Goal: Task Accomplishment & Management: Use online tool/utility

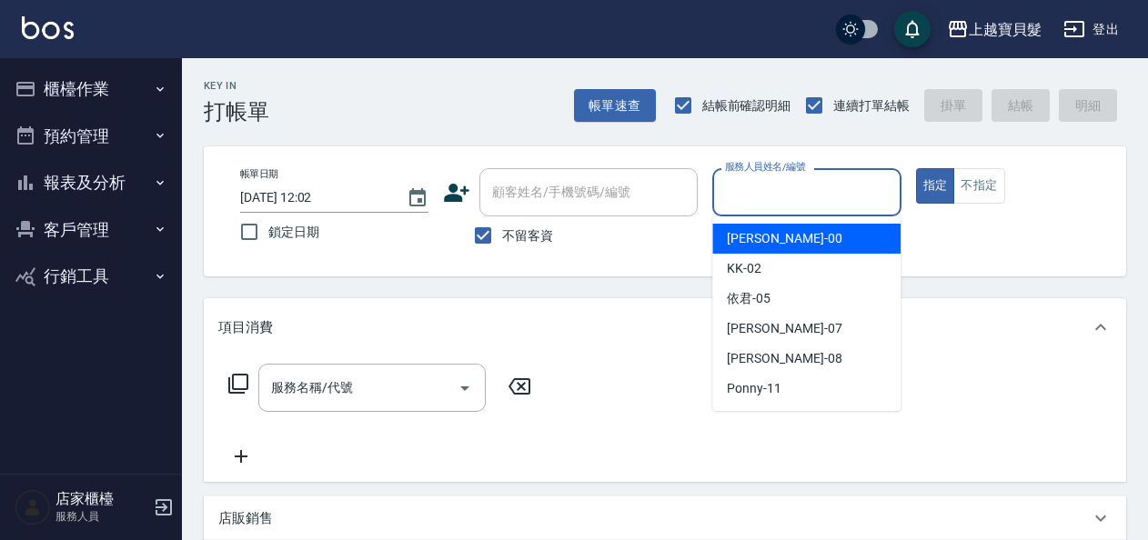
click at [739, 182] on input "服務人員姓名/編號" at bounding box center [806, 192] width 172 height 32
drag, startPoint x: 742, startPoint y: 232, endPoint x: 407, endPoint y: 357, distance: 358.0
click at [740, 233] on span "小華 -00" at bounding box center [784, 238] width 115 height 19
type input "小華-00"
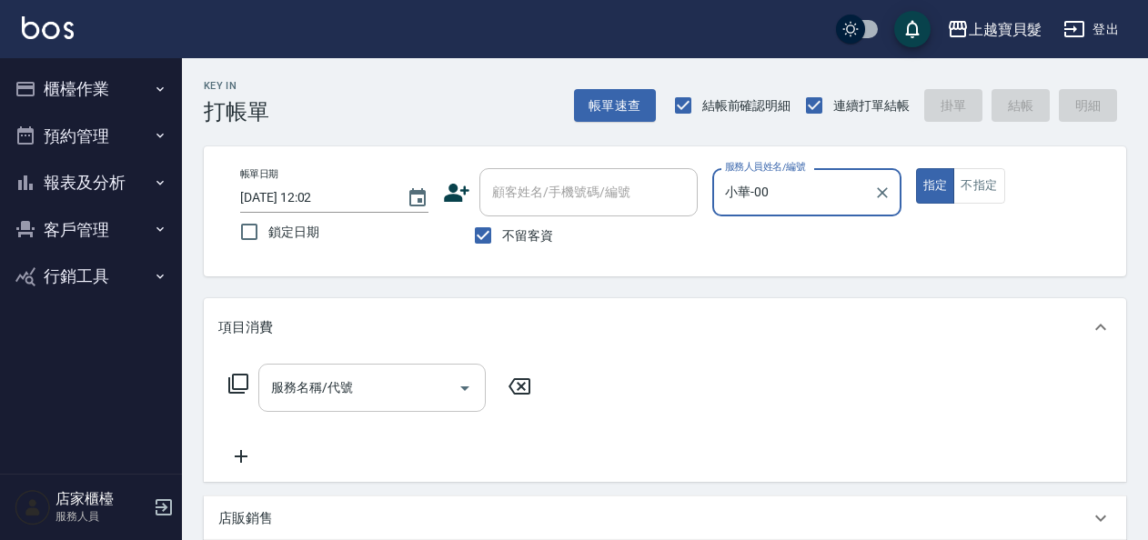
click at [395, 382] on input "服務名稱/代號" at bounding box center [358, 388] width 184 height 32
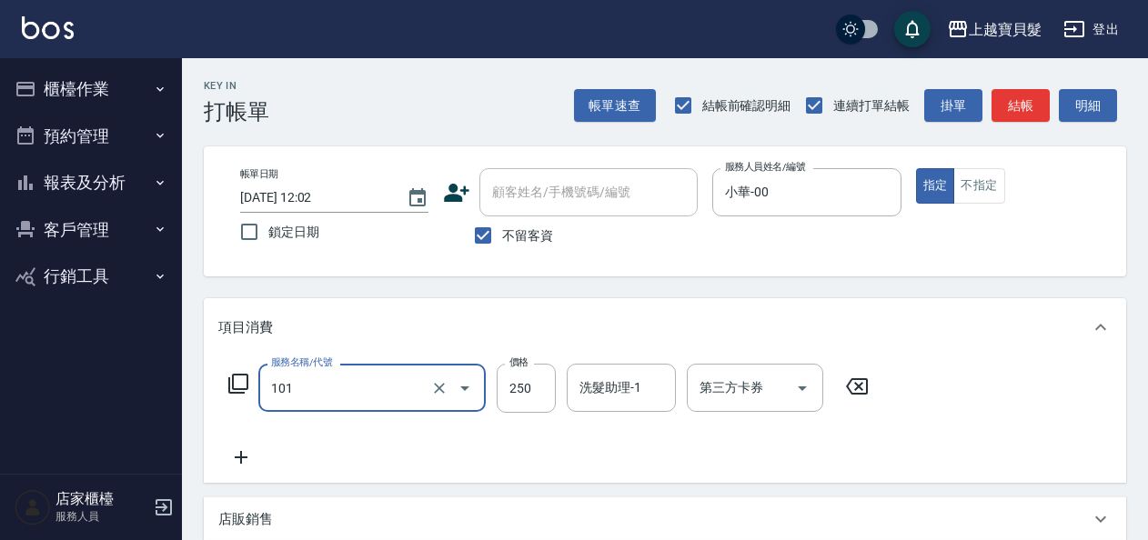
type input "洗髮(101)"
click at [240, 457] on icon at bounding box center [240, 458] width 45 height 22
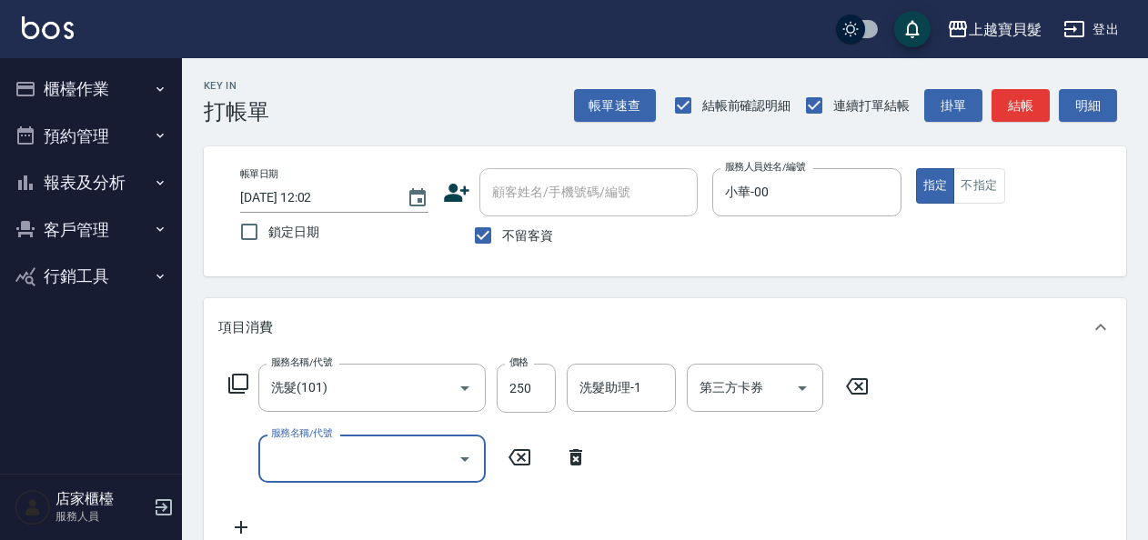
click at [269, 461] on input "服務名稱/代號" at bounding box center [358, 459] width 184 height 32
type input "剪髮(202)"
click at [240, 527] on icon at bounding box center [241, 528] width 13 height 13
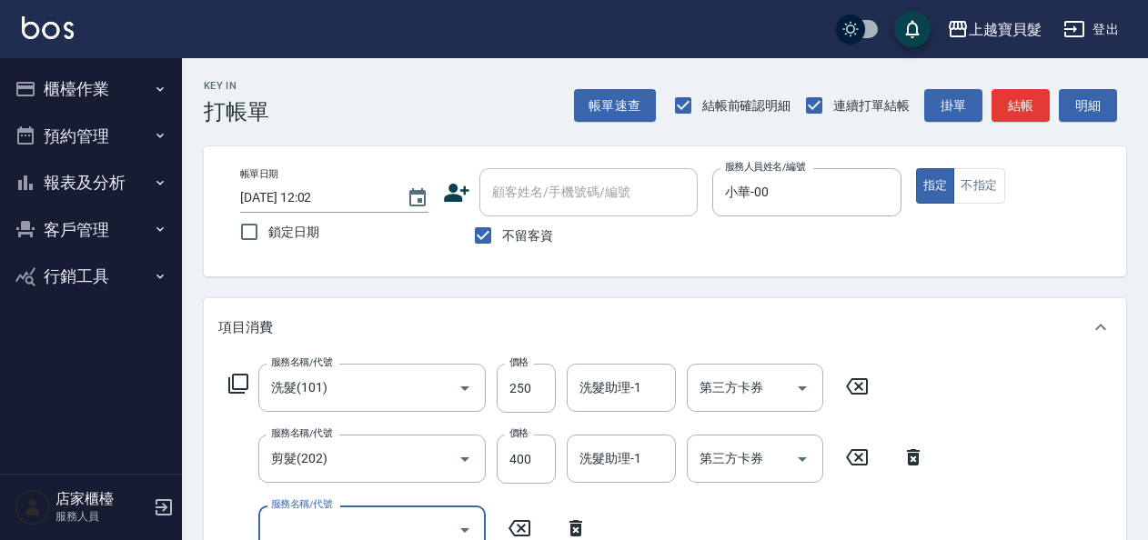
scroll to position [5, 0]
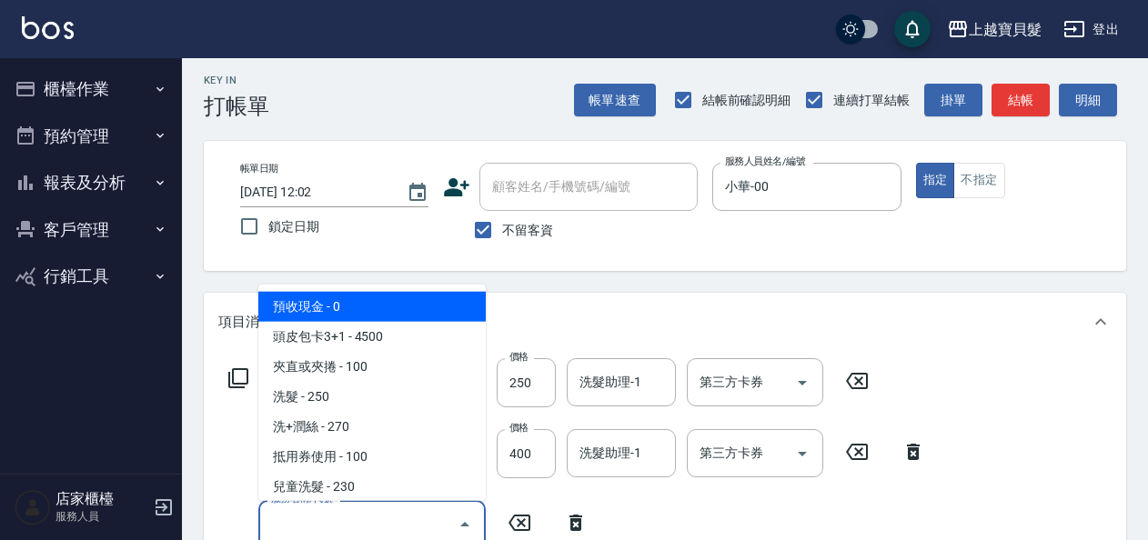
click at [282, 523] on input "服務名稱/代號" at bounding box center [358, 524] width 184 height 32
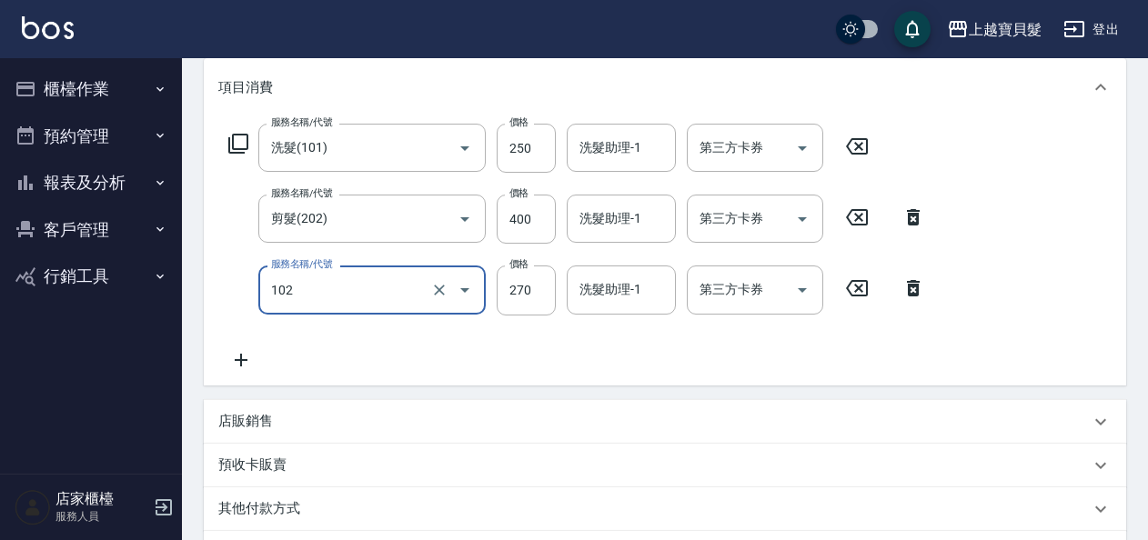
scroll to position [278, 0]
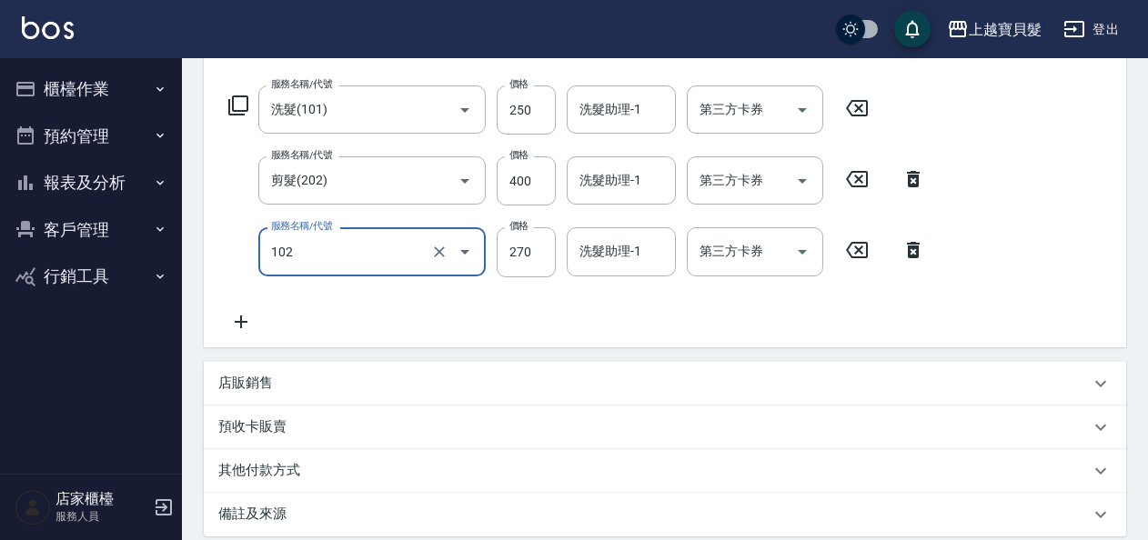
type input "洗+潤絲(102)"
click at [755, 311] on div "服務名稱/代號 洗髮(101) 服務名稱/代號 價格 250 價格 洗髮助理-1 洗髮助理-1 第三方卡券 第三方卡券 服務名稱/代號 剪髮(202) 服務名…" at bounding box center [577, 208] width 718 height 246
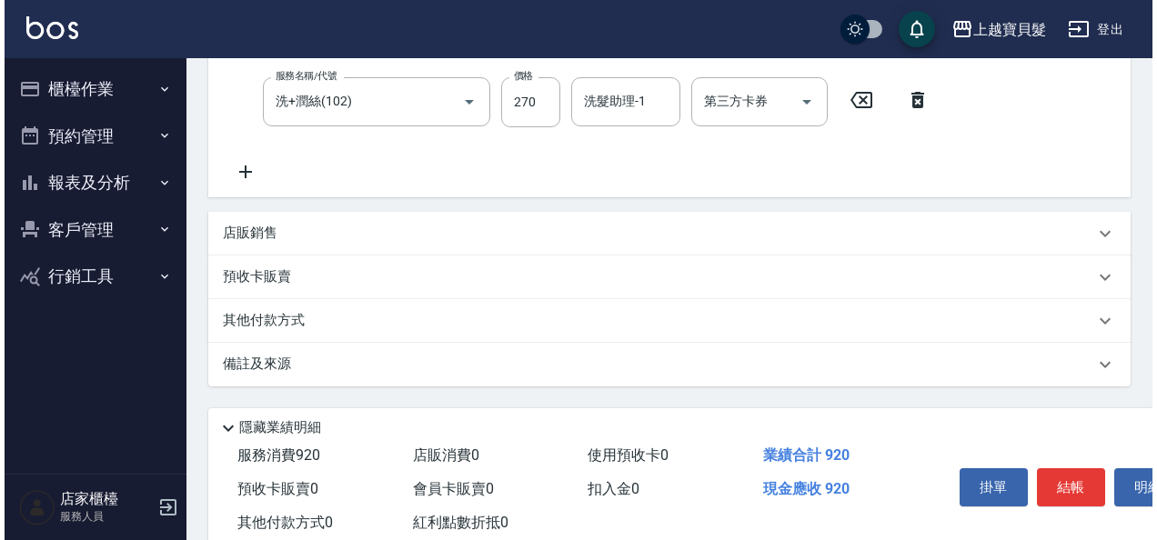
scroll to position [477, 0]
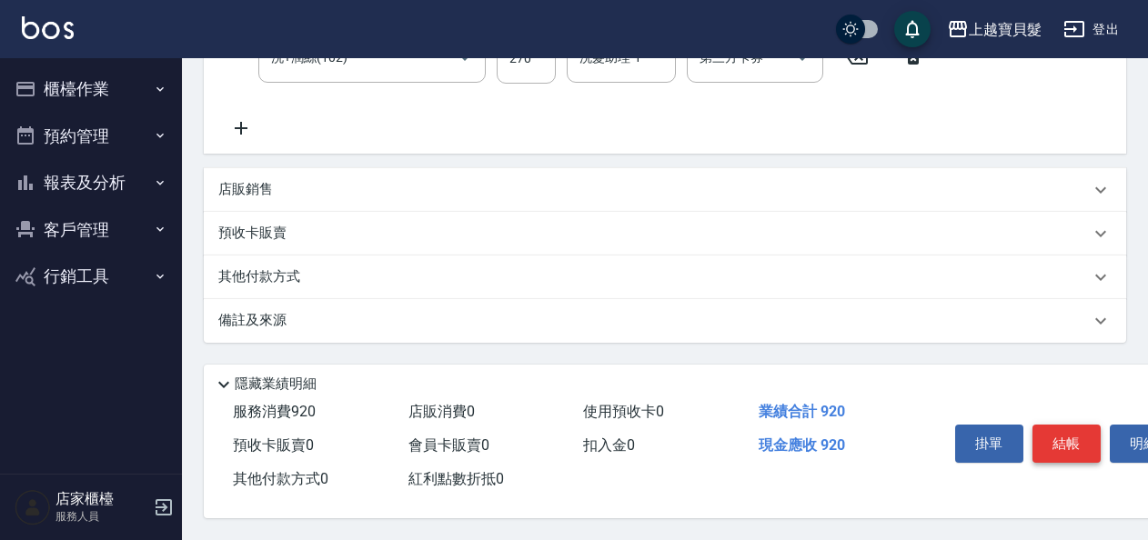
click at [1069, 431] on button "結帳" at bounding box center [1066, 444] width 68 height 38
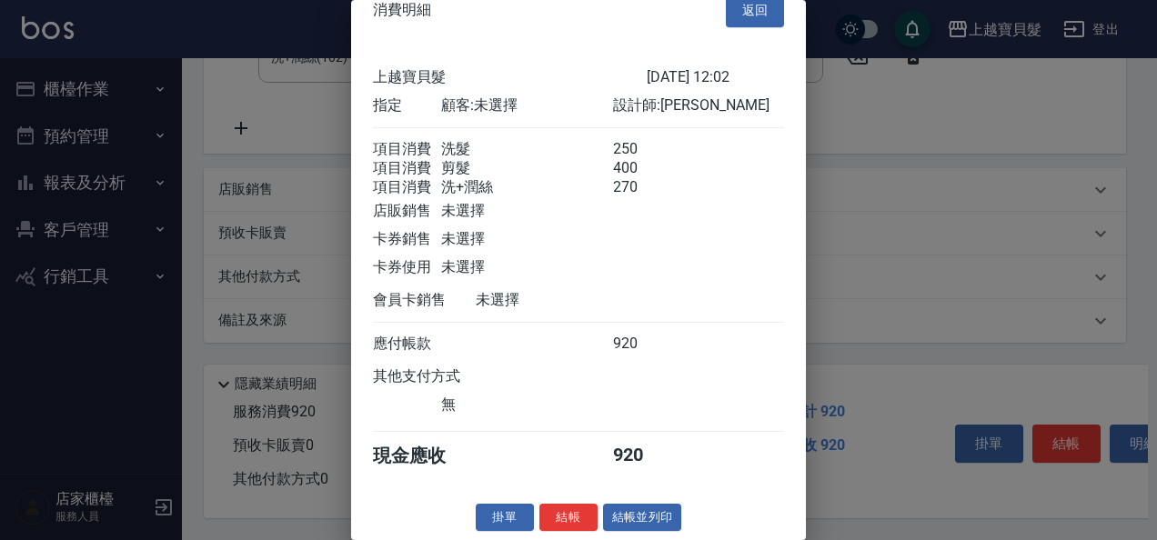
scroll to position [47, 0]
click at [616, 502] on div "消費明細 返回 上越寶貝髮 [DATE] 12:02 指定 顧客: 未選擇 設計師: 小華 項目消費 洗髮 250 項目消費 剪髮 400 項目消費 洗+潤絲…" at bounding box center [578, 270] width 455 height 540
click at [622, 523] on button "結帳並列印" at bounding box center [642, 518] width 79 height 28
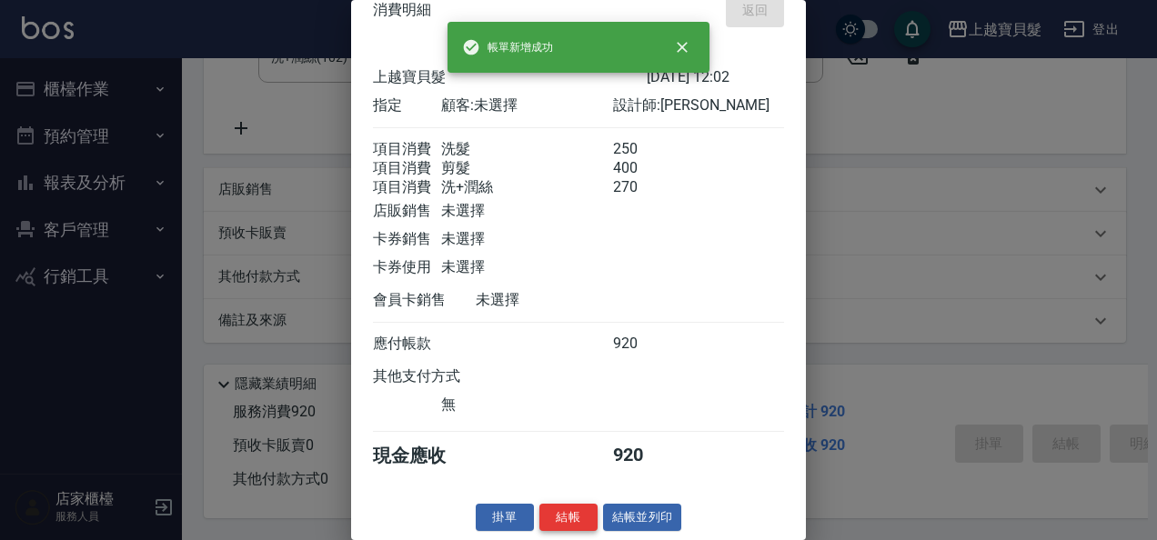
type input "[DATE] 12:03"
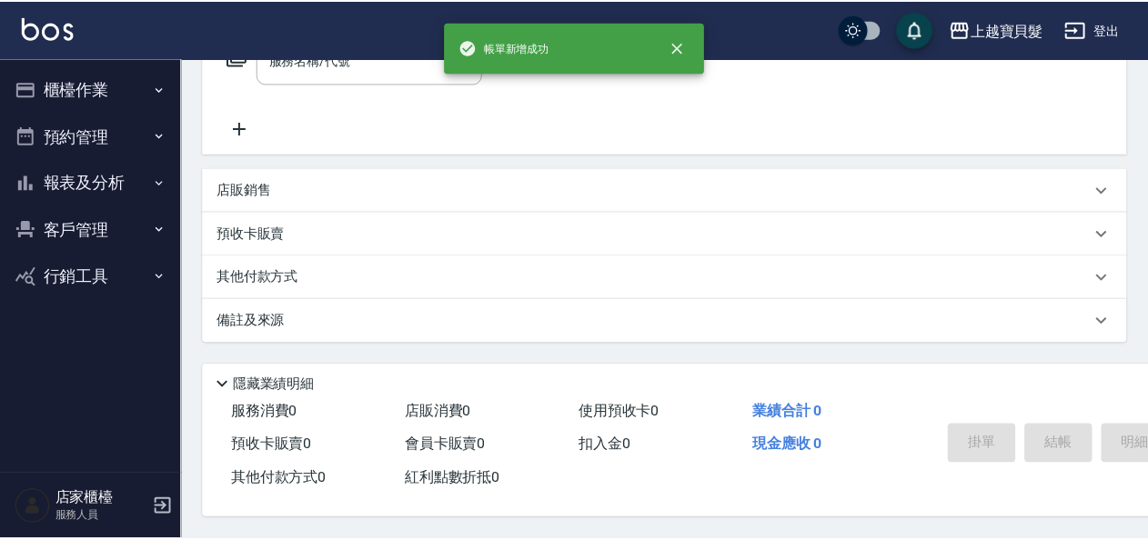
scroll to position [0, 0]
